Goal: Answer question/provide support: Share knowledge or assist other users

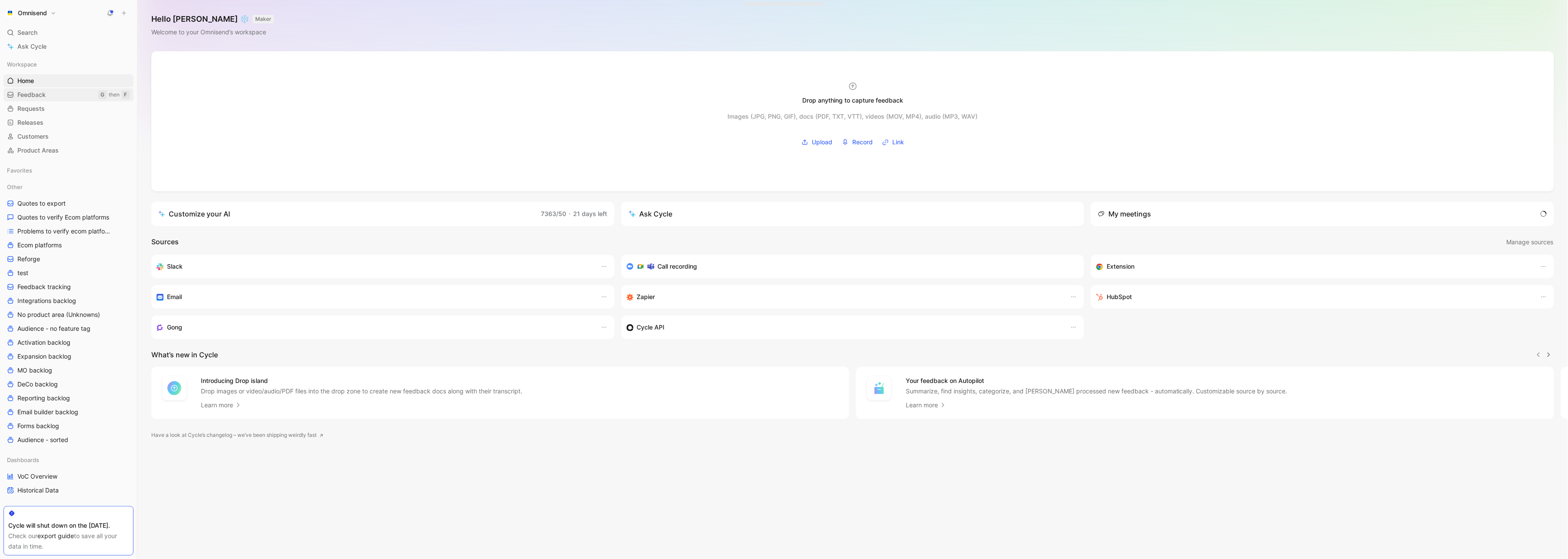
click at [72, 91] on link "Feedback G then F" at bounding box center [68, 94] width 130 height 13
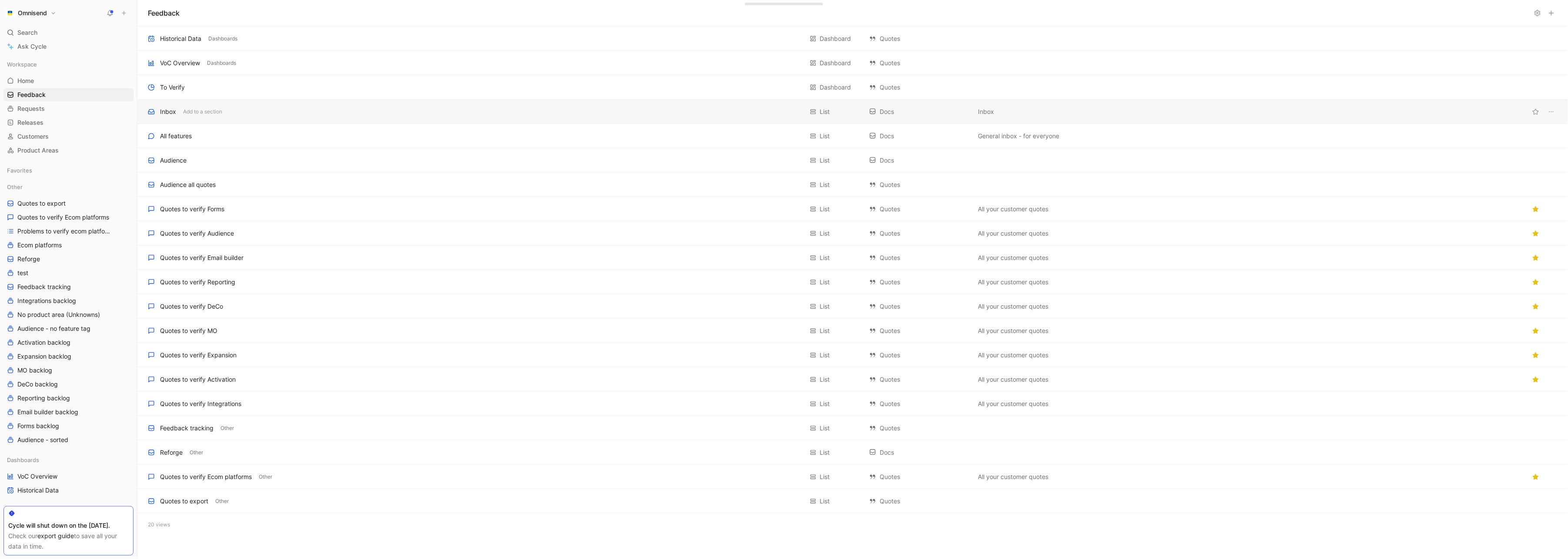
click at [369, 111] on div "Inbox Add to a section" at bounding box center [475, 111] width 655 height 10
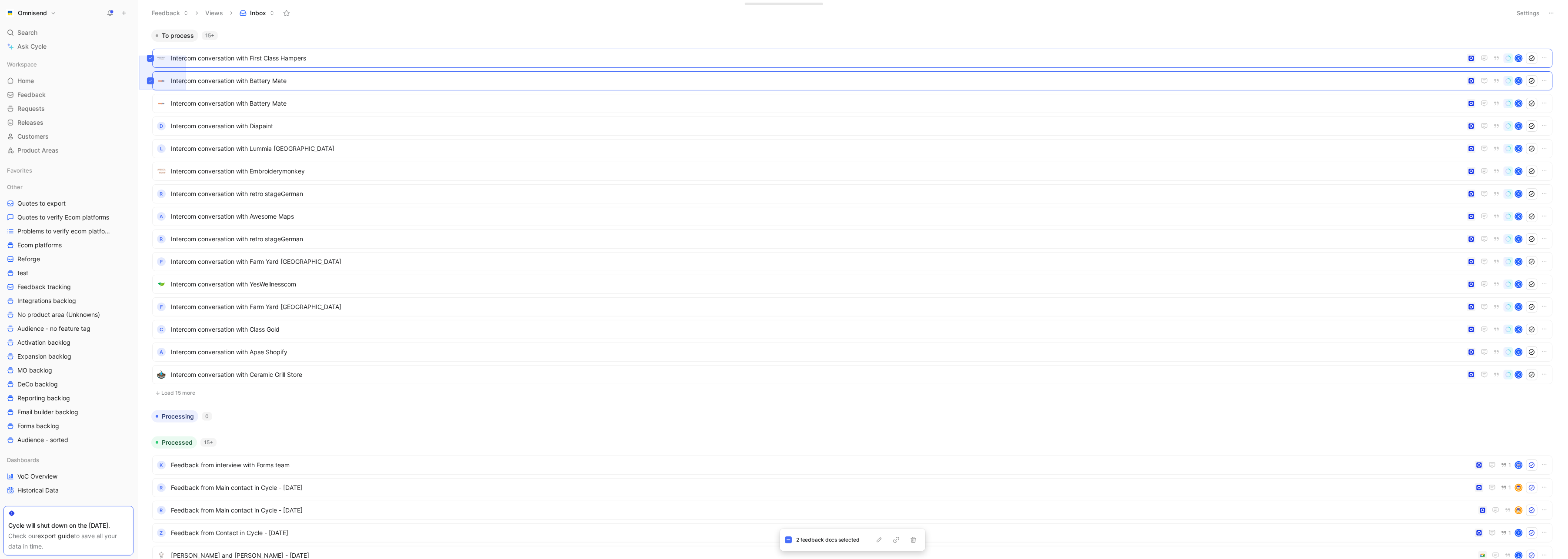
drag, startPoint x: 139, startPoint y: 55, endPoint x: 188, endPoint y: 91, distance: 60.8
click at [188, 91] on div "To process 15+ Intercom conversation with First Class Hampers K Intercom conver…" at bounding box center [853, 293] width 1430 height 533
click at [1051, 27] on div "To process 15+ Intercom conversation with First Class Hampers K Intercom conver…" at bounding box center [853, 293] width 1430 height 533
click at [175, 391] on button "Load 15 more" at bounding box center [853, 392] width 1401 height 10
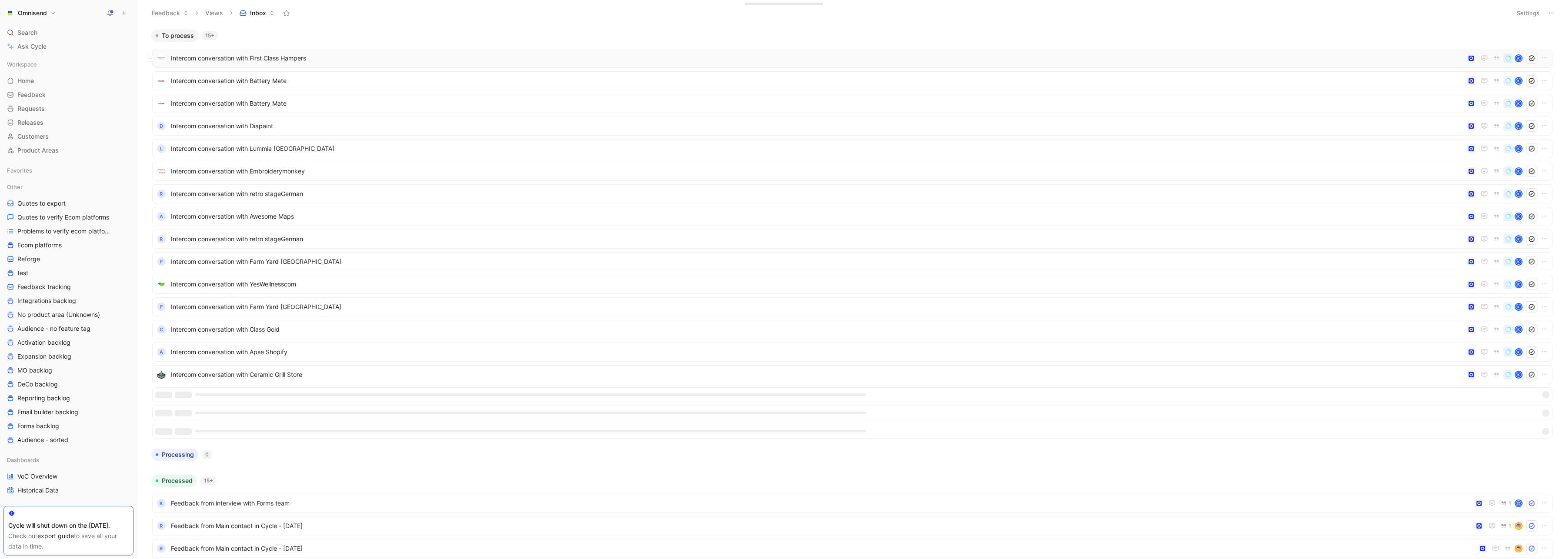
click at [304, 53] on span "Intercom conversation with First Class Hampers" at bounding box center [817, 58] width 1293 height 10
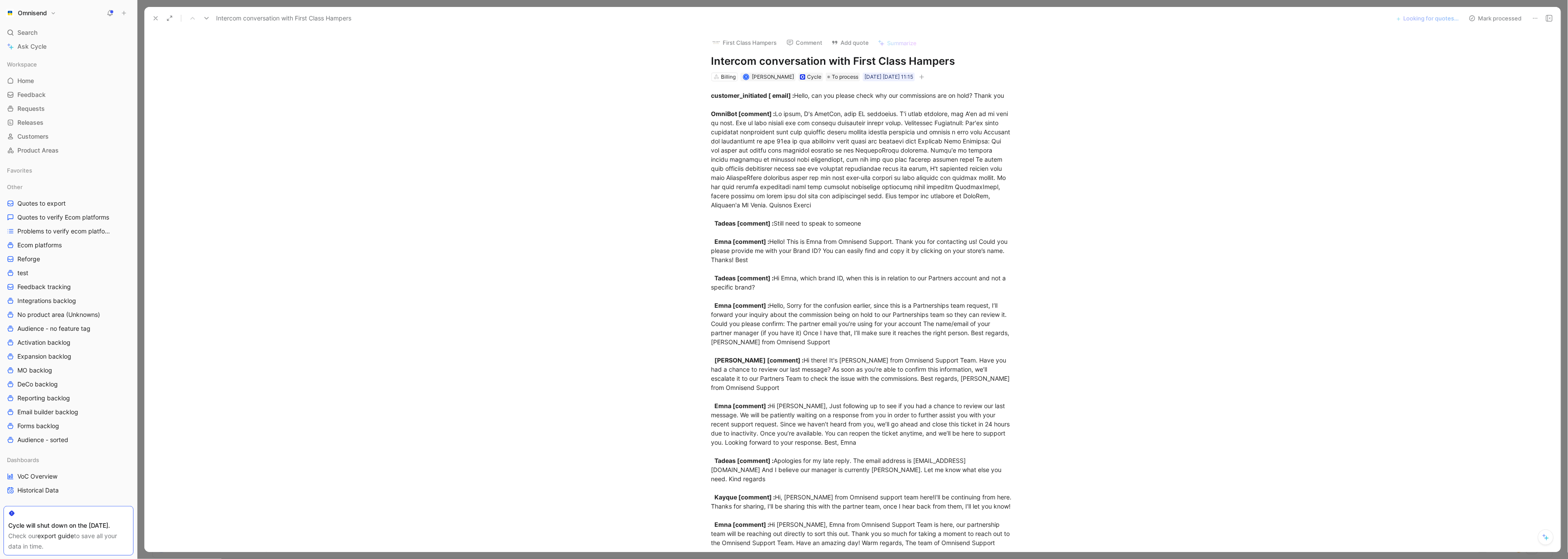
click at [154, 19] on icon at bounding box center [156, 18] width 7 height 7
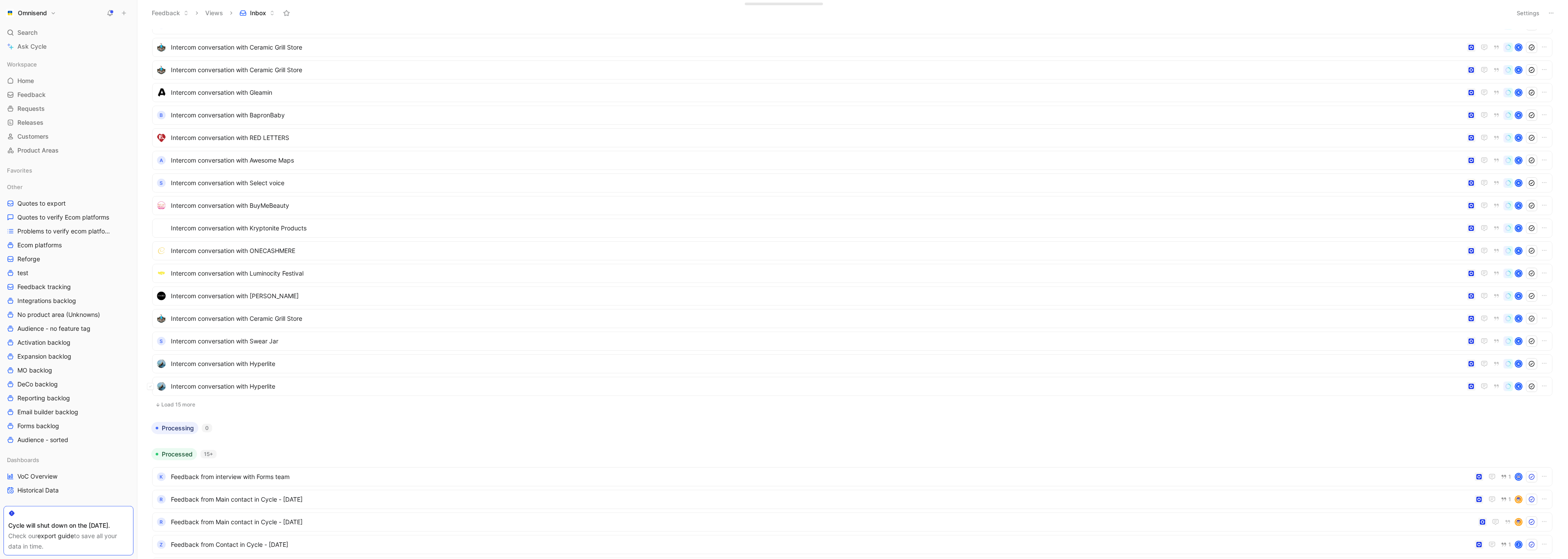
scroll to position [334, 0]
click at [176, 394] on button "Load 15 more" at bounding box center [853, 396] width 1401 height 10
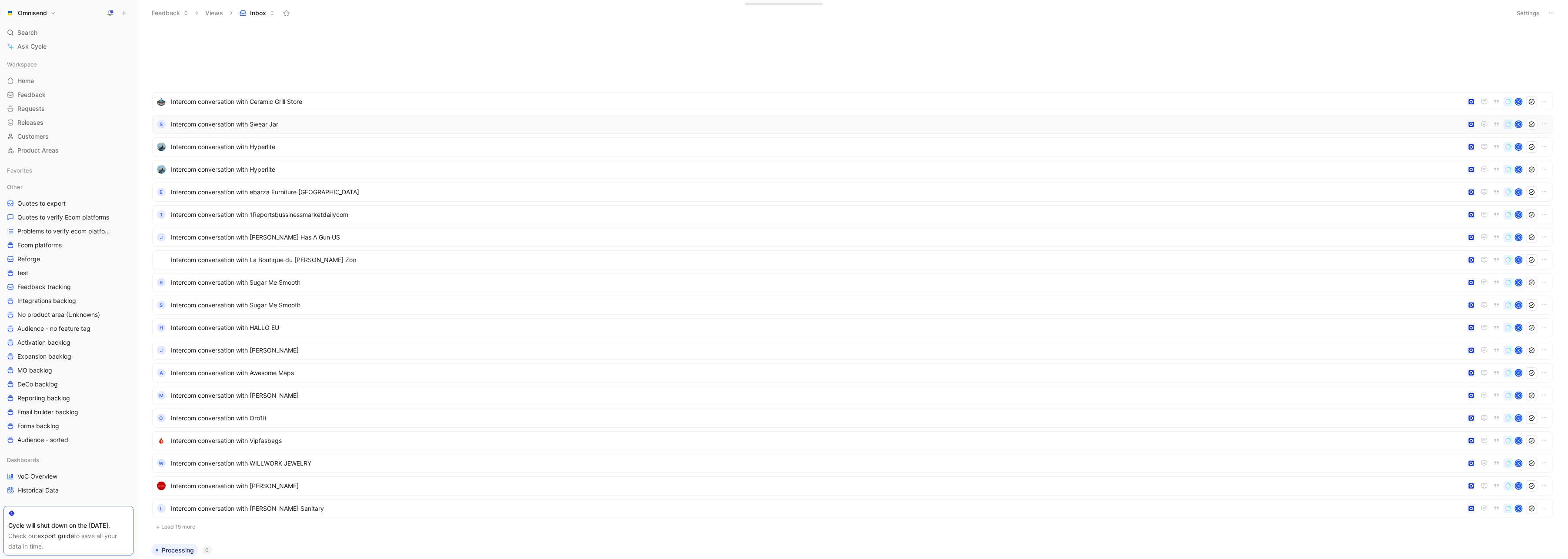
scroll to position [799, 0]
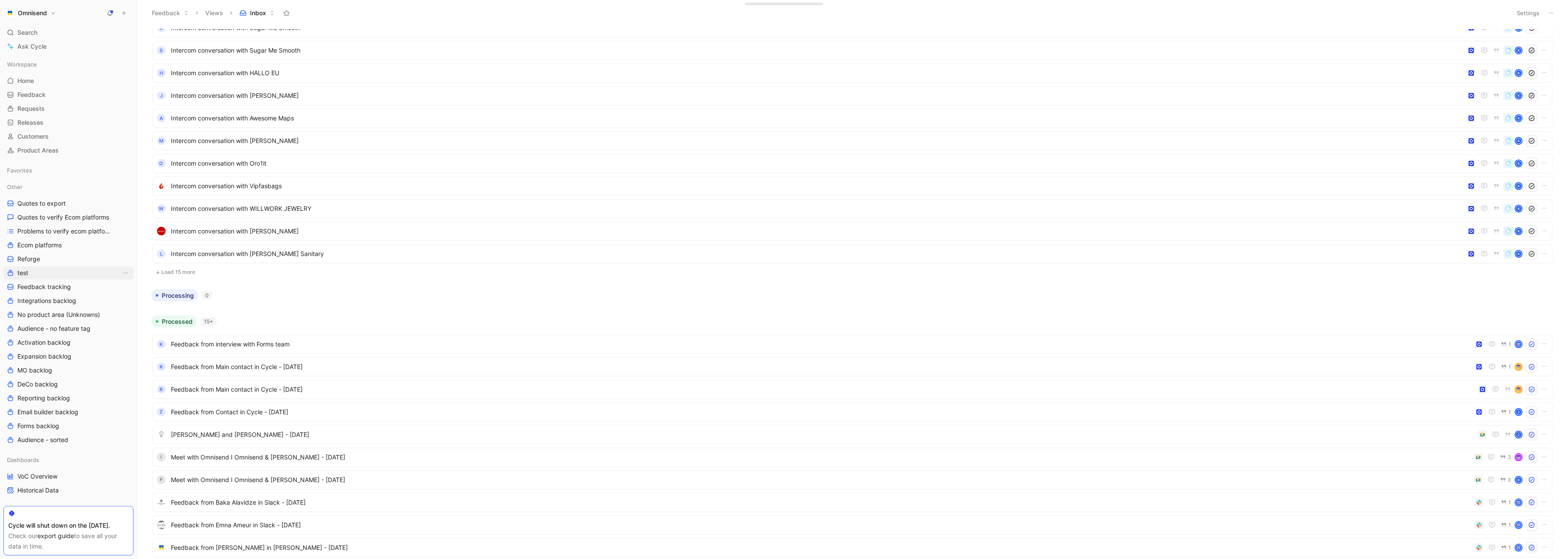
click at [30, 270] on link "test" at bounding box center [68, 272] width 130 height 13
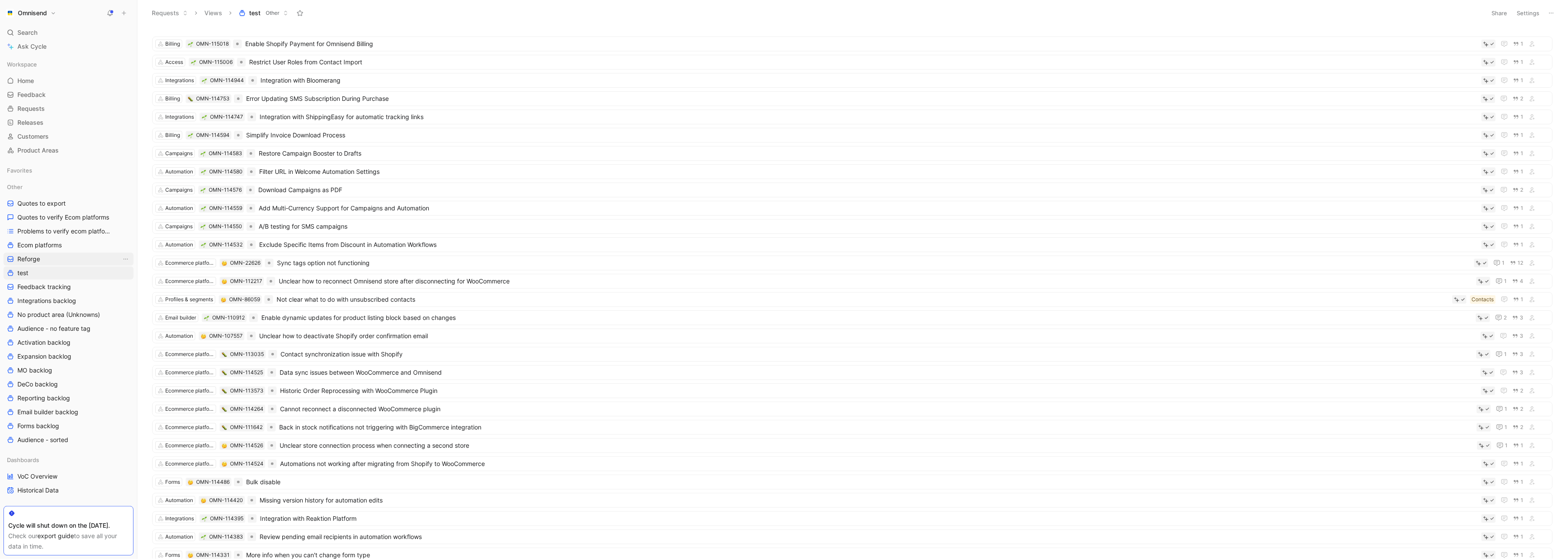
click at [23, 258] on span "Reforge" at bounding box center [29, 259] width 23 height 9
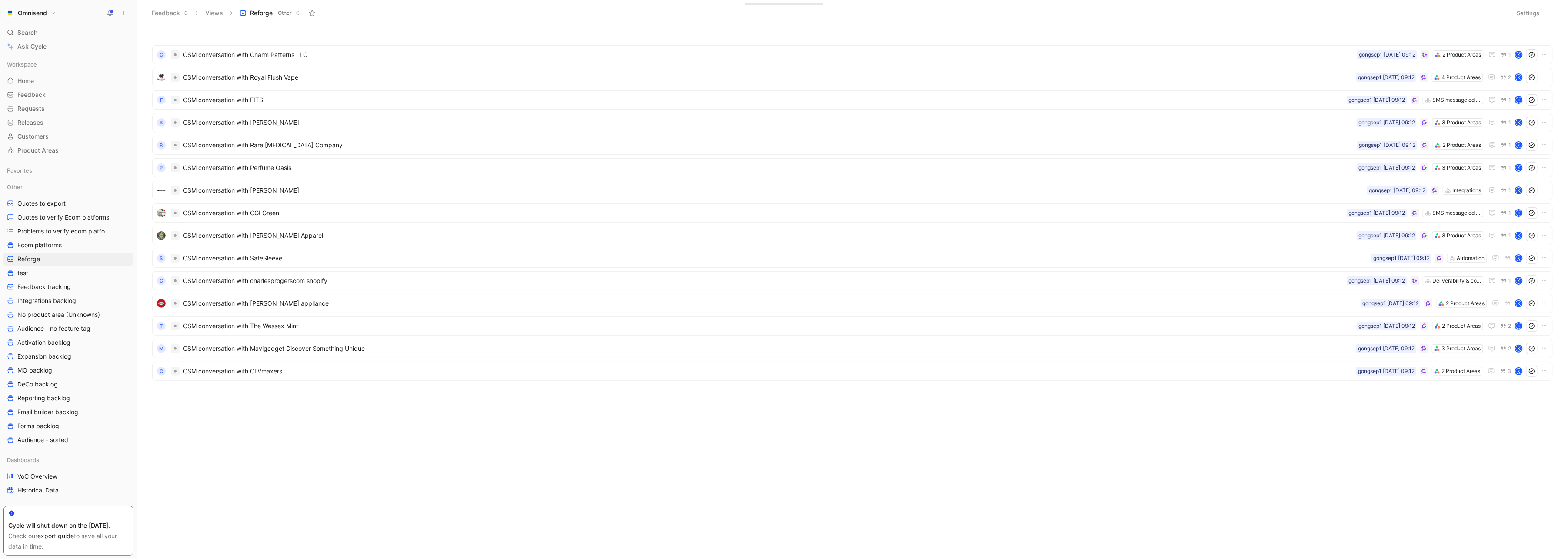
click at [1531, 11] on button "Settings" at bounding box center [1528, 13] width 30 height 12
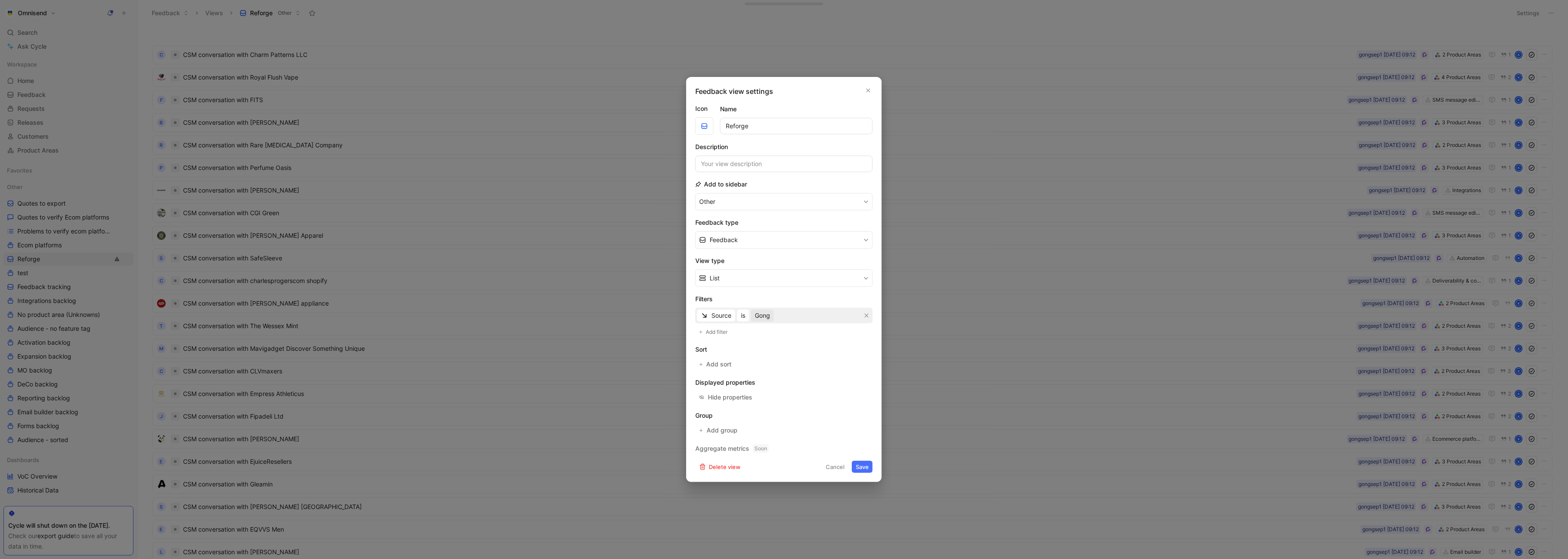
click at [761, 318] on span "Gong" at bounding box center [762, 315] width 16 height 10
click at [864, 315] on icon "button" at bounding box center [867, 316] width 5 height 5
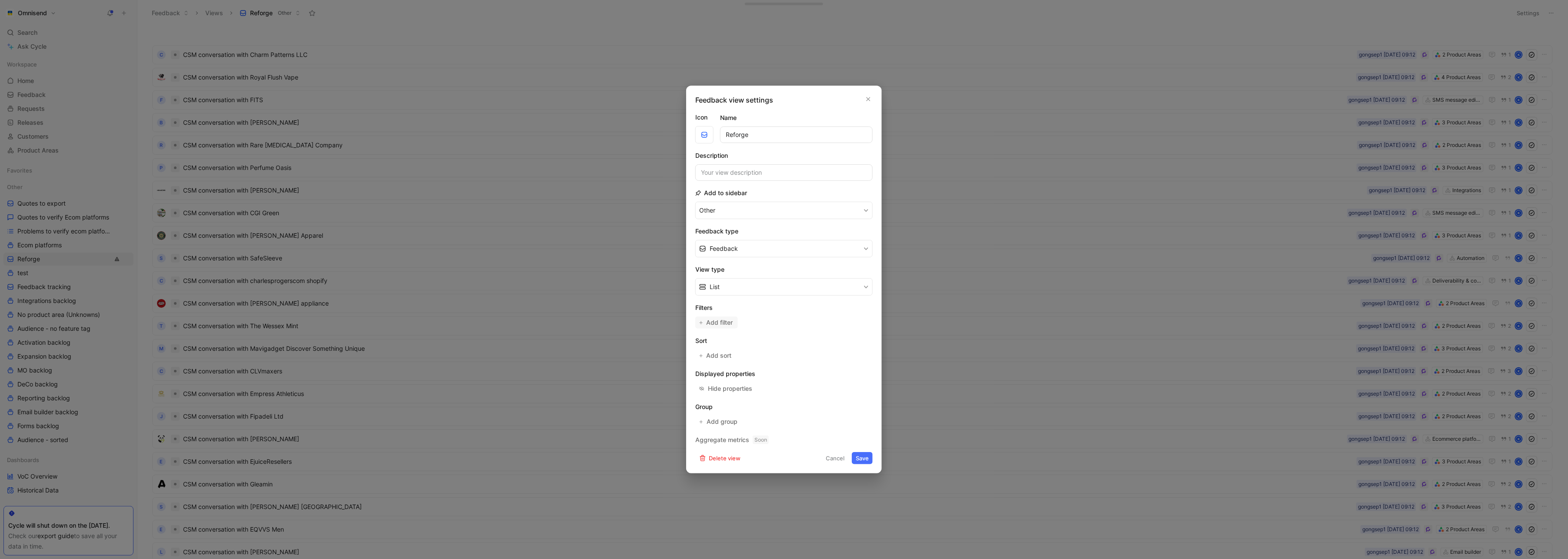
click at [710, 317] on span "Add filter" at bounding box center [720, 322] width 28 height 10
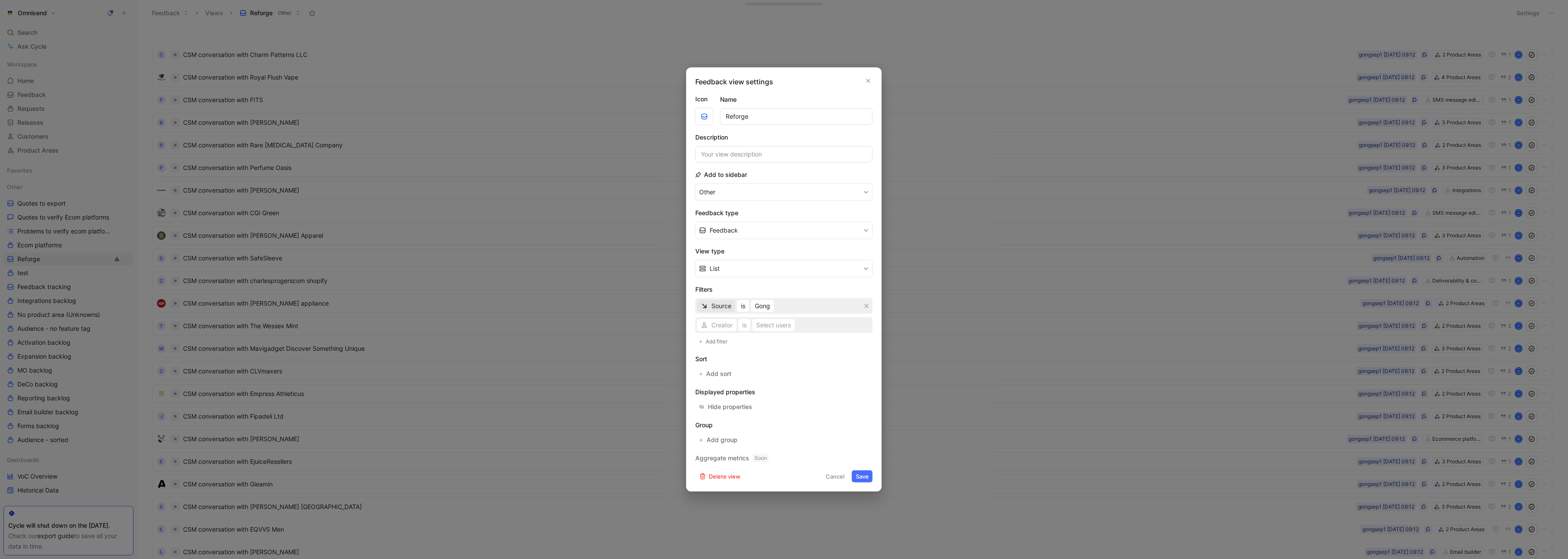
click at [708, 306] on icon "button" at bounding box center [704, 306] width 7 height 7
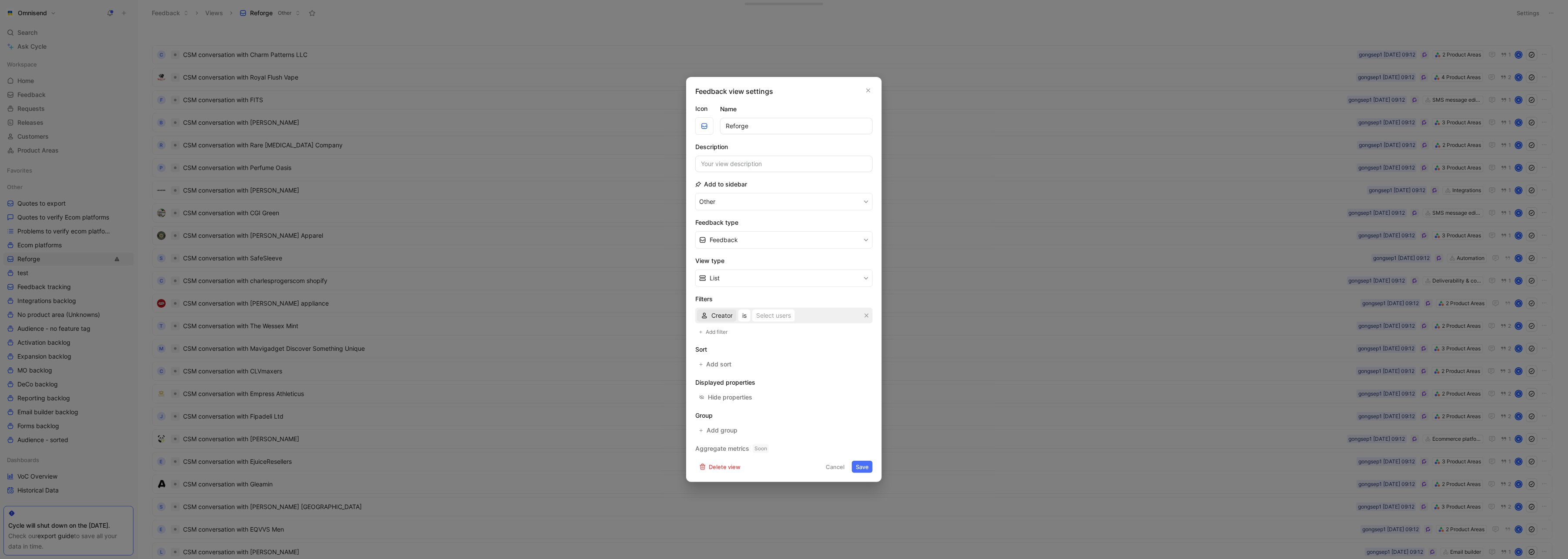
click at [726, 319] on span "Creator" at bounding box center [722, 315] width 22 height 10
click at [737, 463] on div "import" at bounding box center [738, 463] width 53 height 10
click at [787, 317] on div "Select users" at bounding box center [774, 315] width 35 height 10
click at [773, 307] on div "import is Select values" at bounding box center [784, 315] width 177 height 16
click at [773, 314] on div "Select values" at bounding box center [772, 315] width 38 height 10
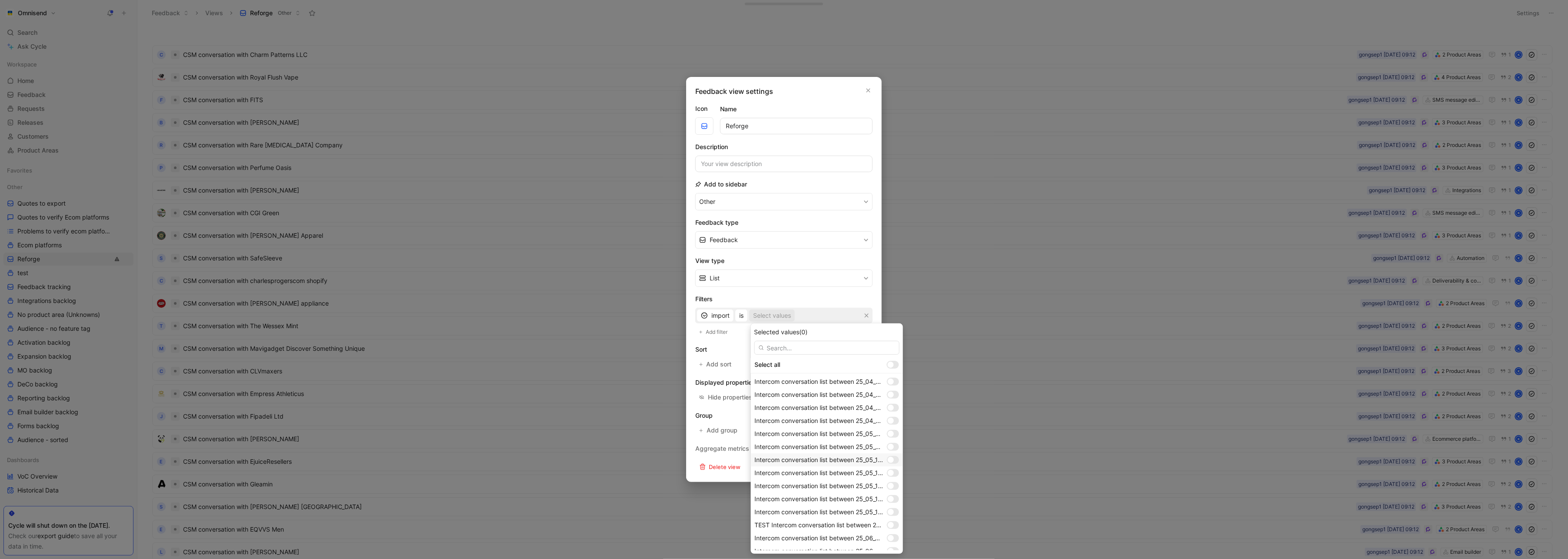
scroll to position [685, 0]
click at [890, 540] on div at bounding box center [893, 544] width 12 height 8
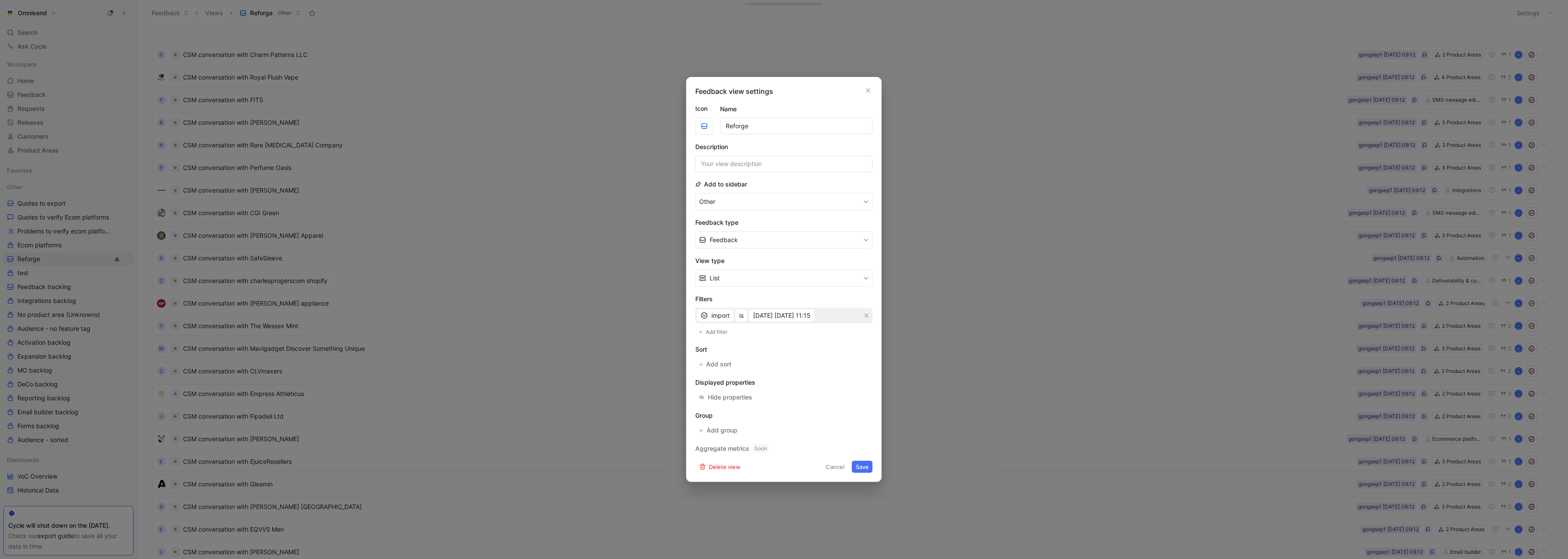
click at [866, 467] on button "Save" at bounding box center [862, 467] width 21 height 12
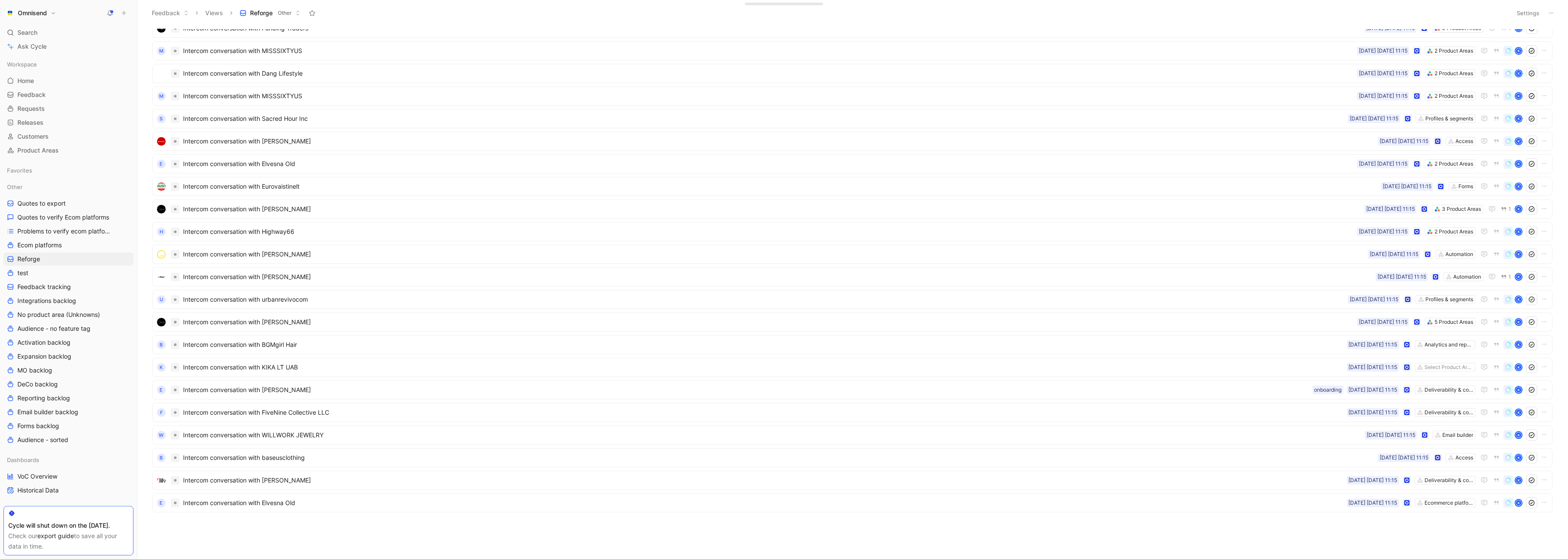
scroll to position [1753, 0]
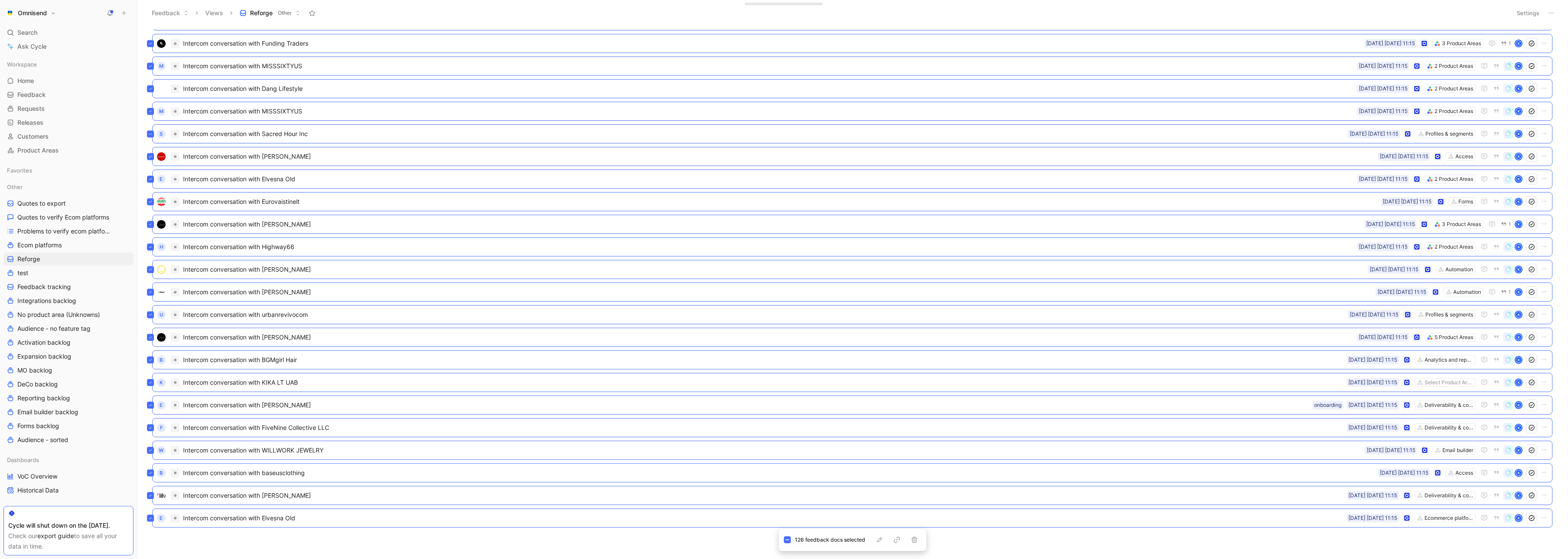
click at [683, 538] on div "Intercom conversation with Topperswap Automation [DATE] [DATE] 11:15 1 K Interc…" at bounding box center [851, 293] width 1419 height 529
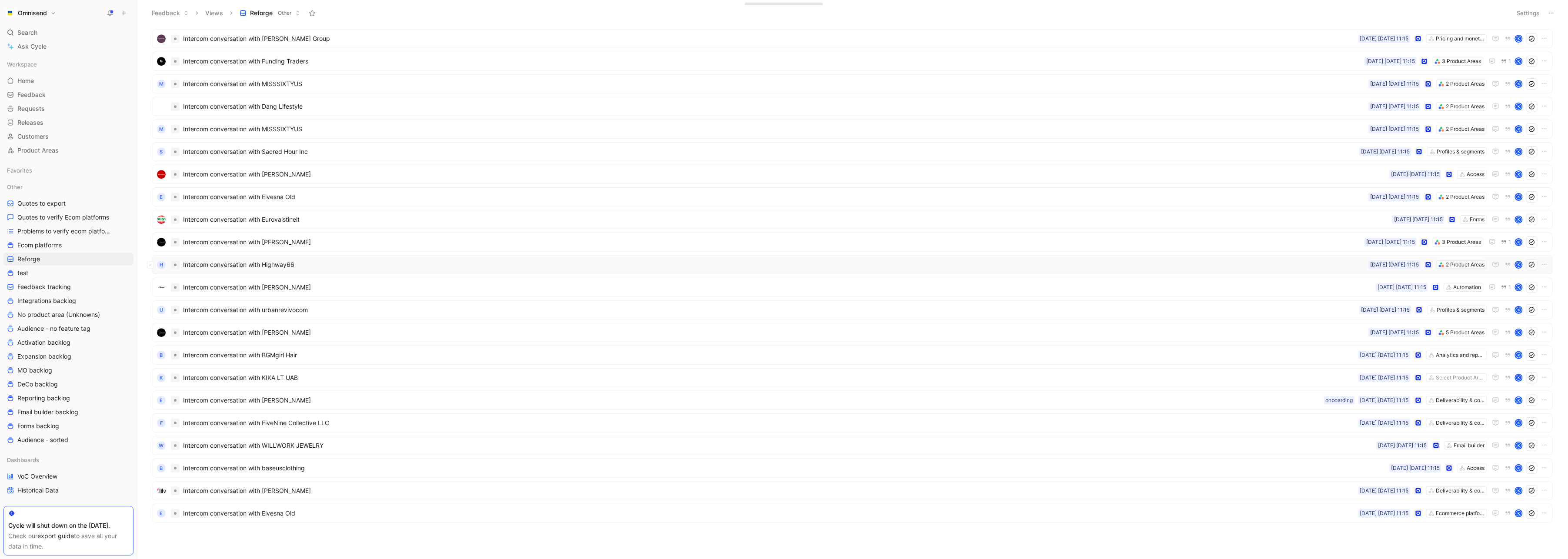
scroll to position [1765, 0]
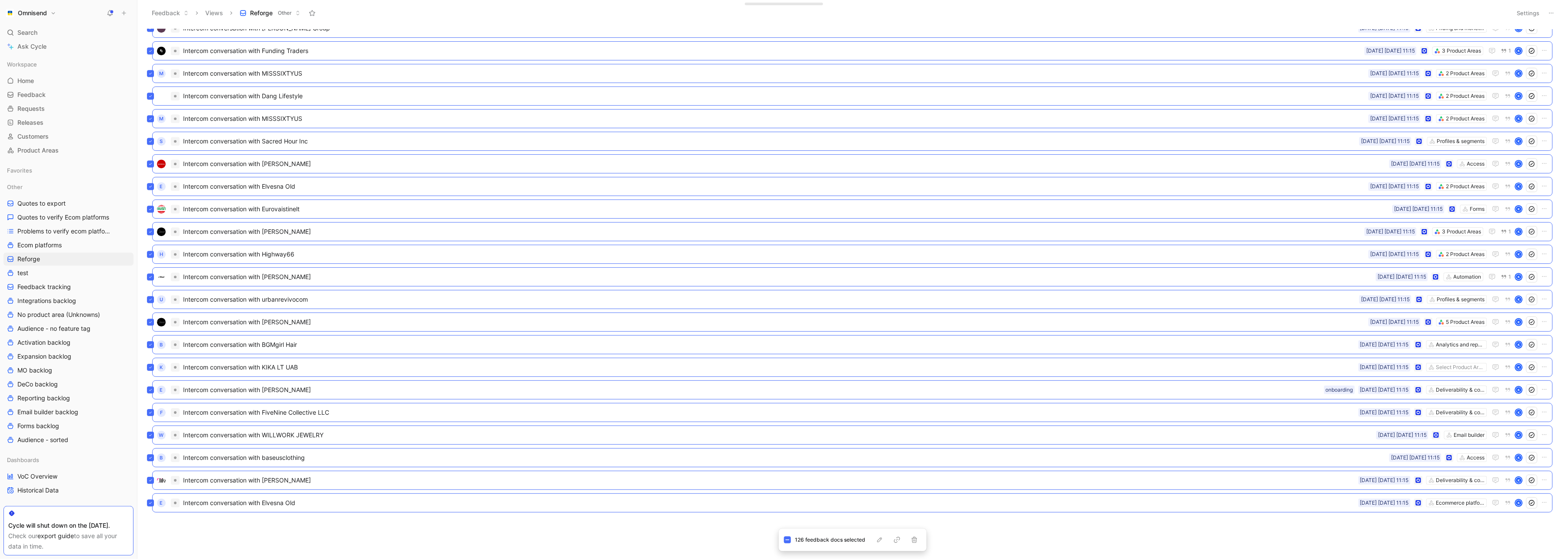
click at [673, 539] on div "Intercom conversation with Pure Leaf Kratom Automation [DATE] [DATE] 11:15 1 K …" at bounding box center [851, 293] width 1419 height 529
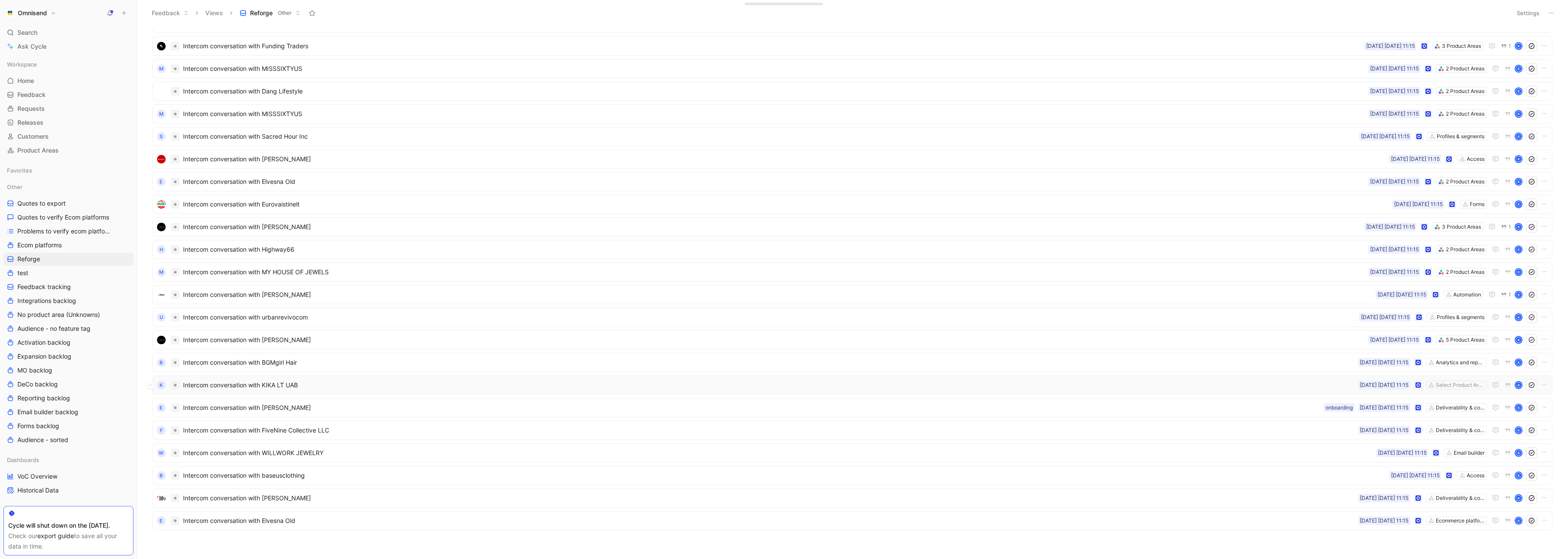
scroll to position [1744, 0]
click at [610, 276] on span "Intercom conversation with MY HOUSE OF JEWELS" at bounding box center [774, 274] width 1182 height 10
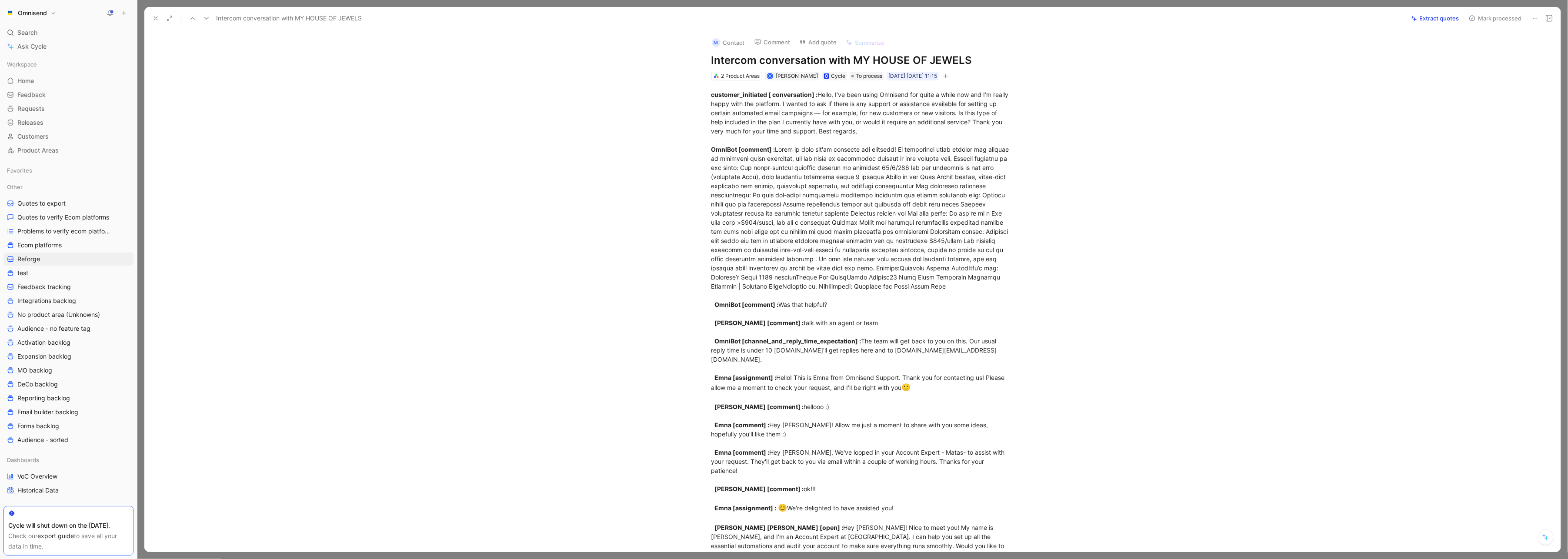
click at [158, 16] on icon at bounding box center [156, 18] width 7 height 7
